Goal: Task Accomplishment & Management: Use online tool/utility

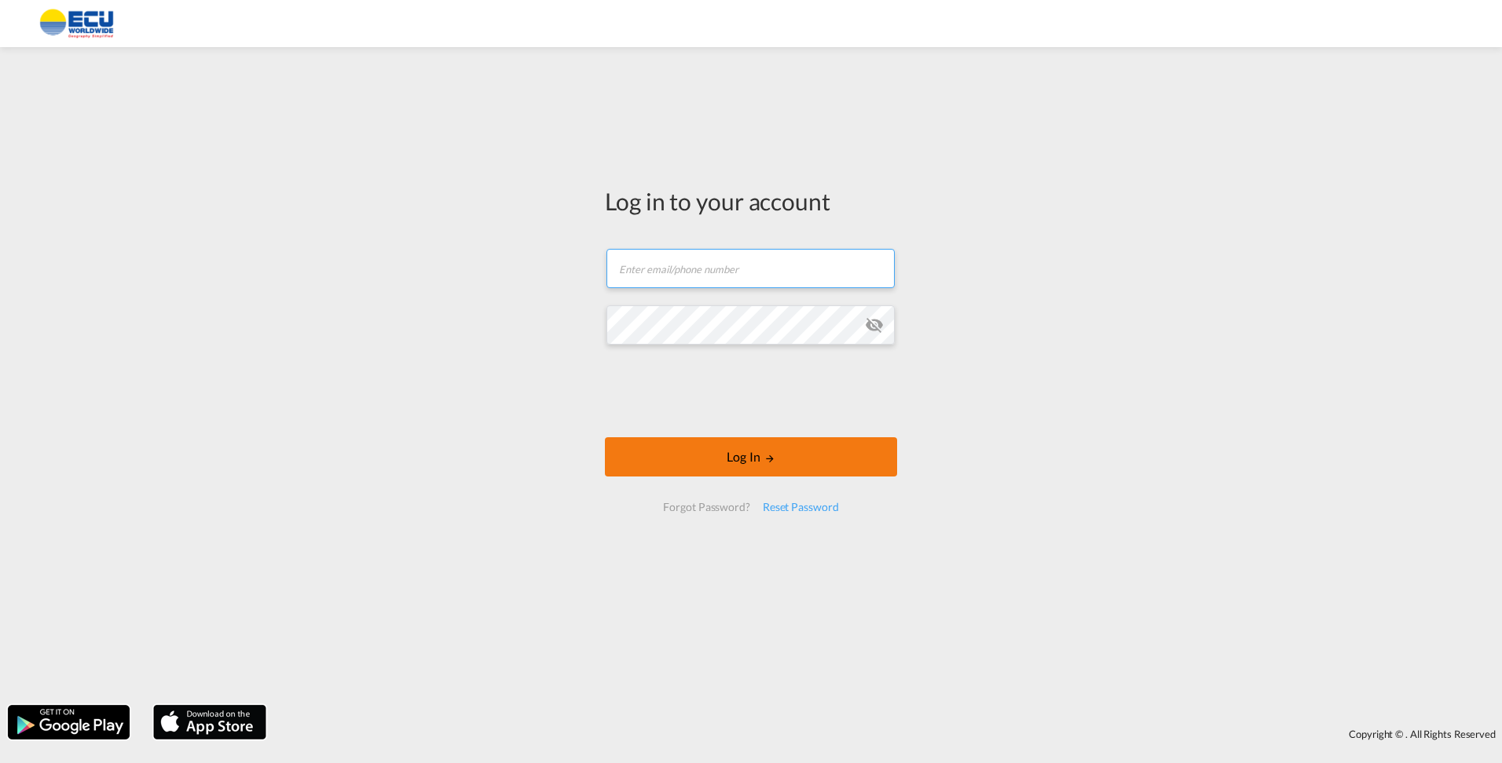
type input "[EMAIL_ADDRESS][DOMAIN_NAME]"
click at [764, 458] on md-icon "LOGIN" at bounding box center [769, 458] width 11 height 11
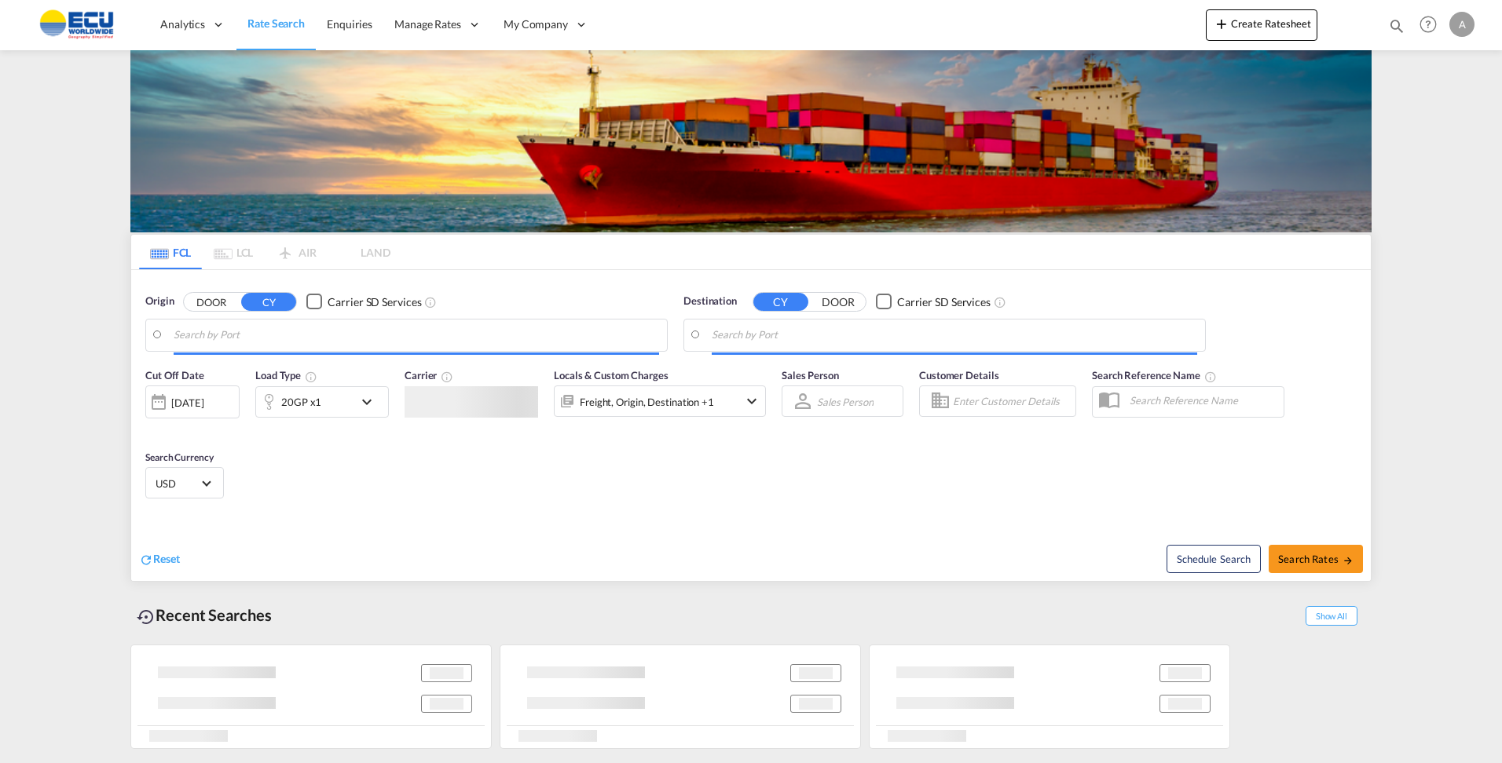
type input "[GEOGRAPHIC_DATA], BEANR"
type input "San Antonio, CLSAI"
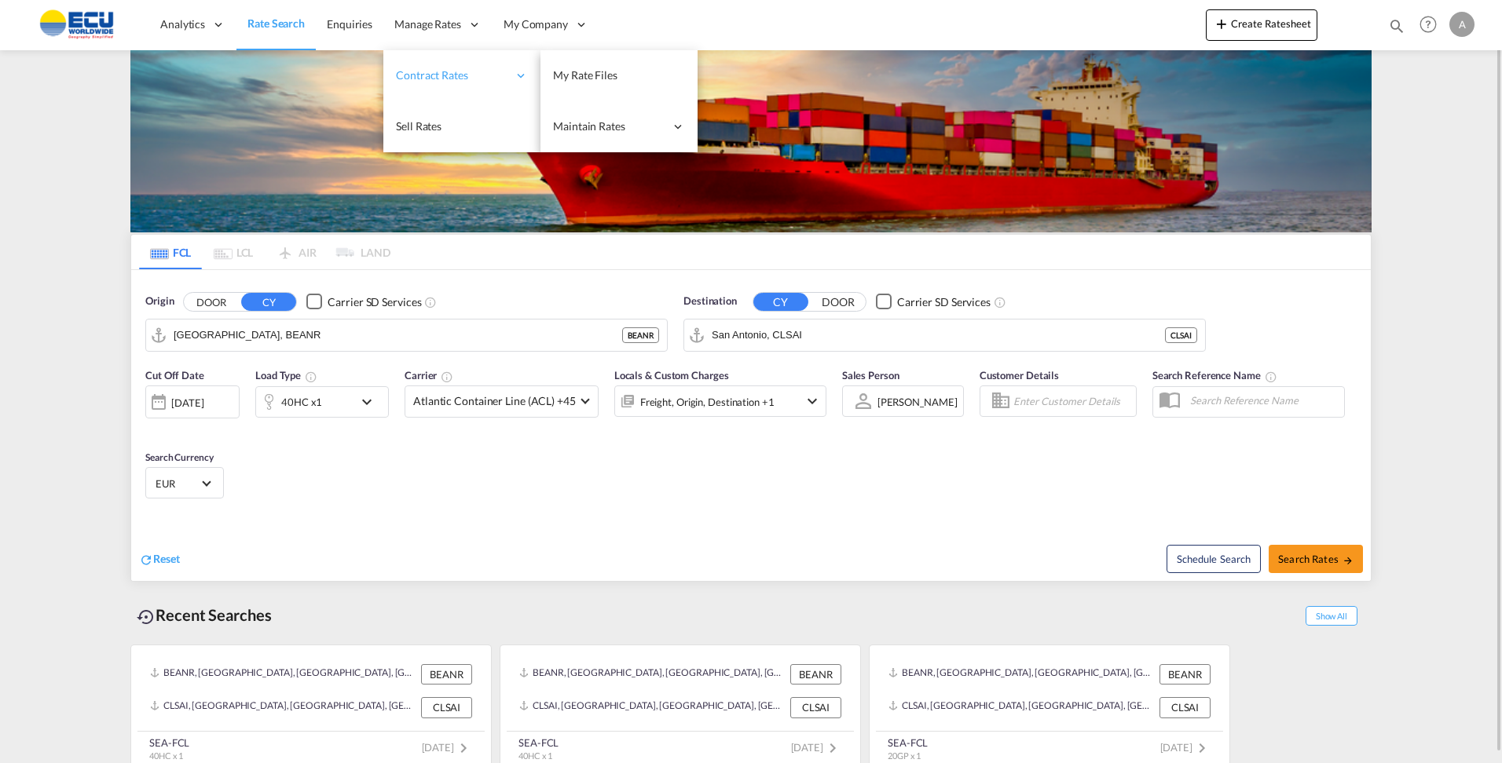
click at [518, 75] on icon at bounding box center [521, 75] width 14 height 14
click at [611, 82] on span "My Rate Files" at bounding box center [585, 76] width 64 height 16
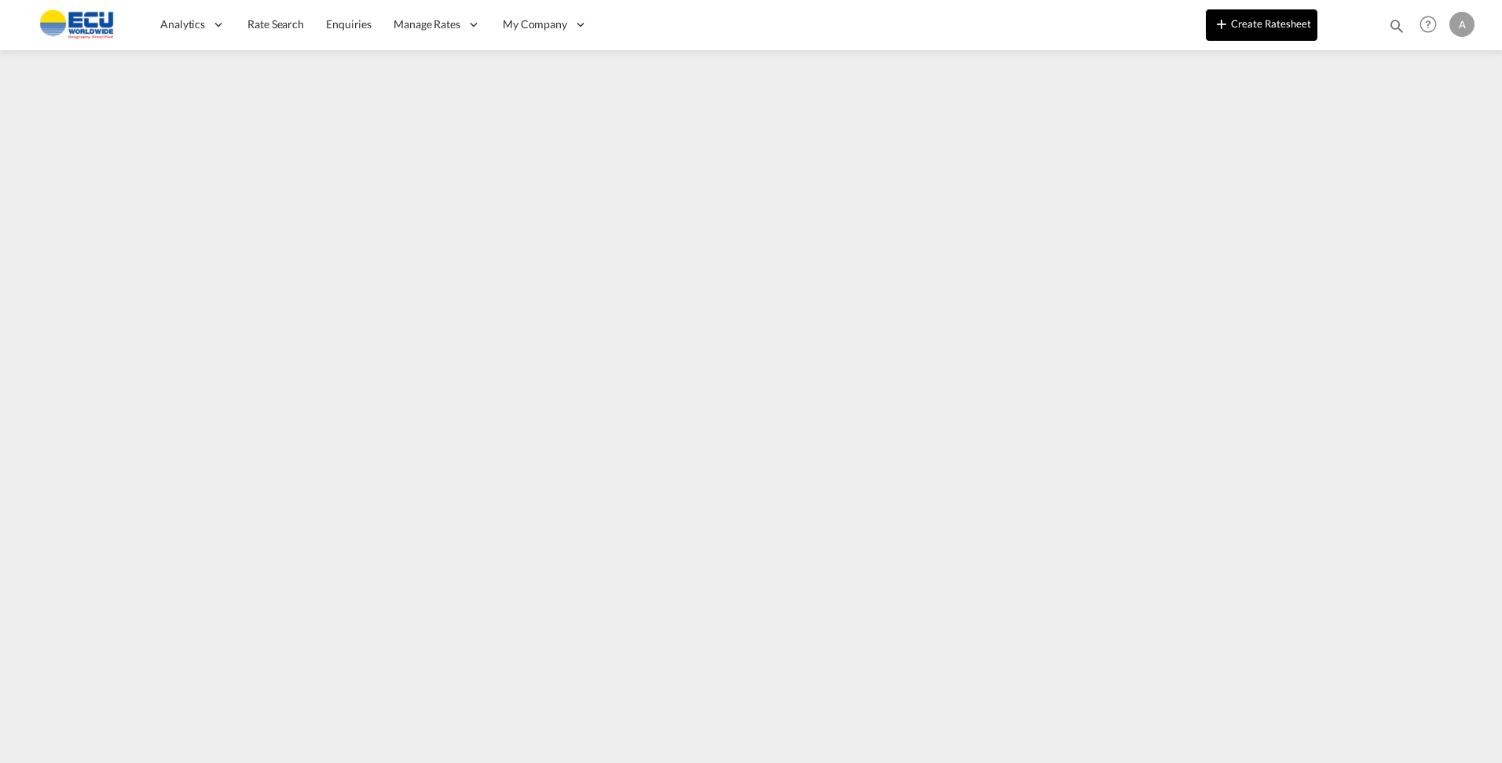
click at [1260, 24] on button "Create Ratesheet" at bounding box center [1262, 24] width 112 height 31
